Goal: Understand process/instructions: Learn how to perform a task or action

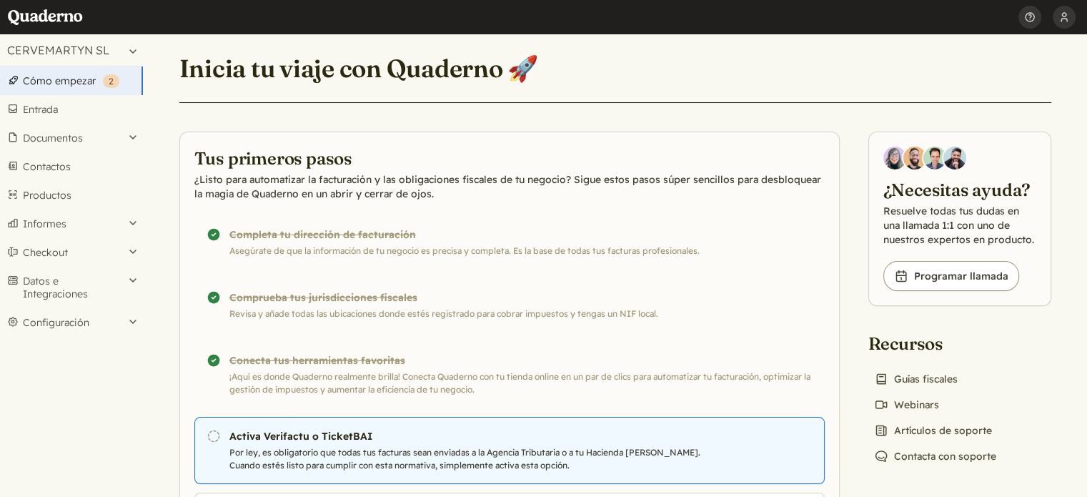
click at [343, 447] on p "Por ley, es obligatorio que todas tus facturas sean enviadas a la Agencia Tribu…" at bounding box center [472, 459] width 487 height 26
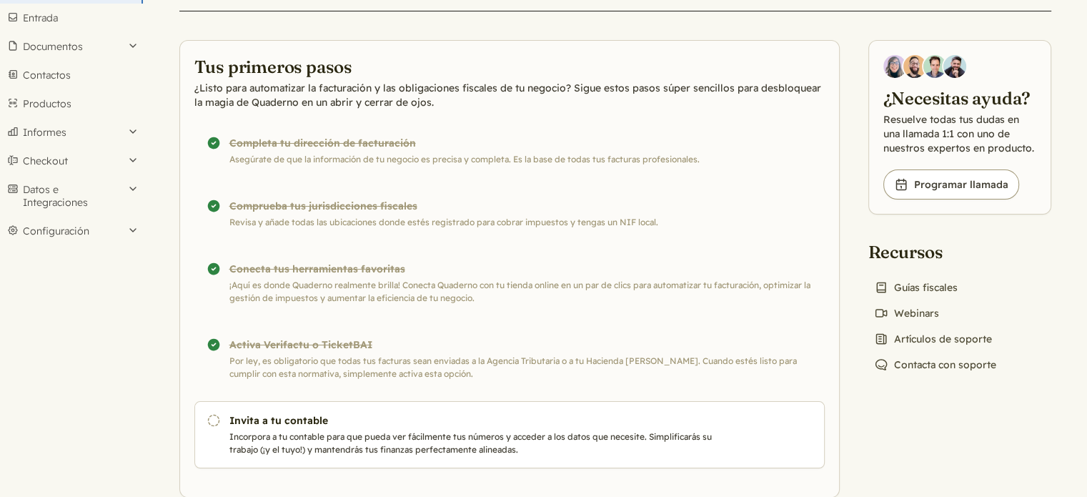
scroll to position [119, 0]
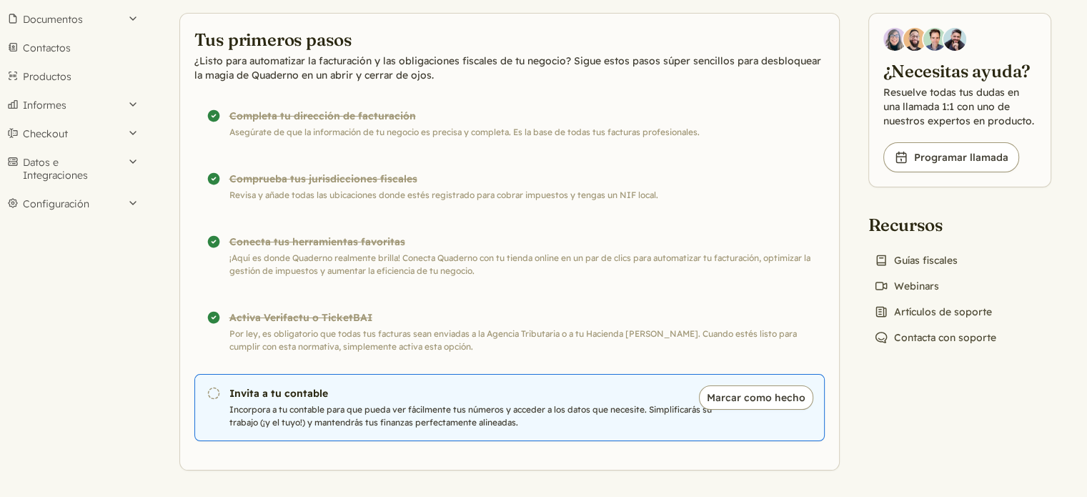
click at [395, 394] on h3 "Invita a tu contable" at bounding box center [472, 393] width 487 height 14
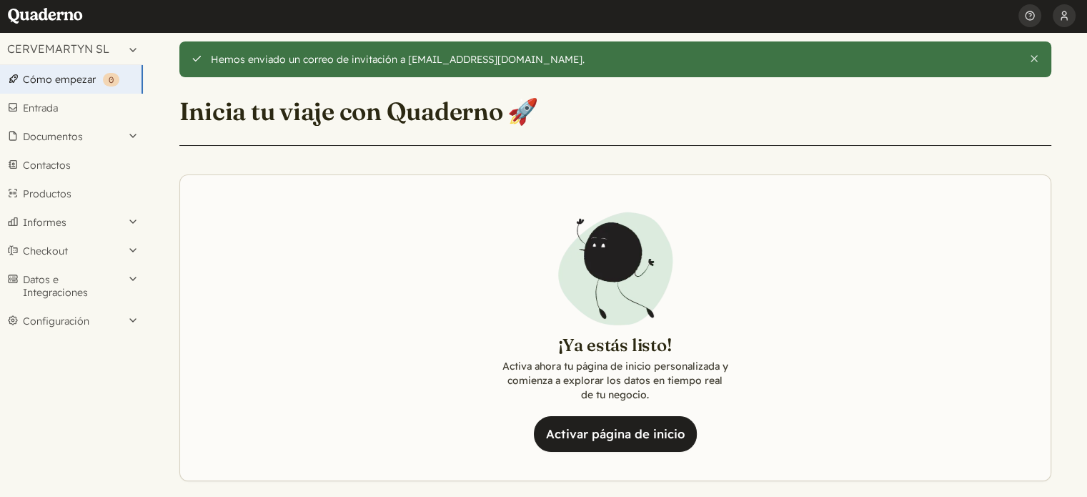
scroll to position [14, 0]
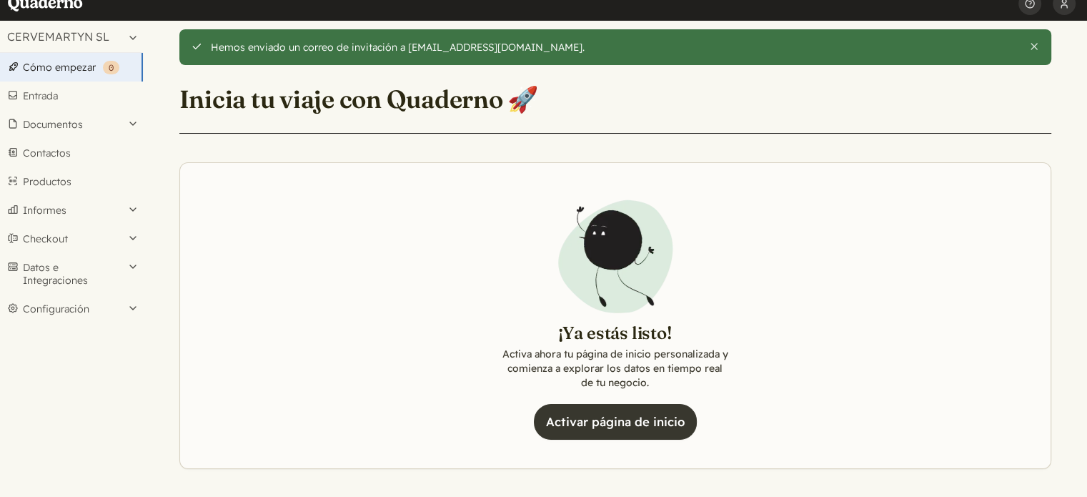
click at [627, 428] on link "Activar página de inicio" at bounding box center [615, 422] width 163 height 36
